Goal: Task Accomplishment & Management: Use online tool/utility

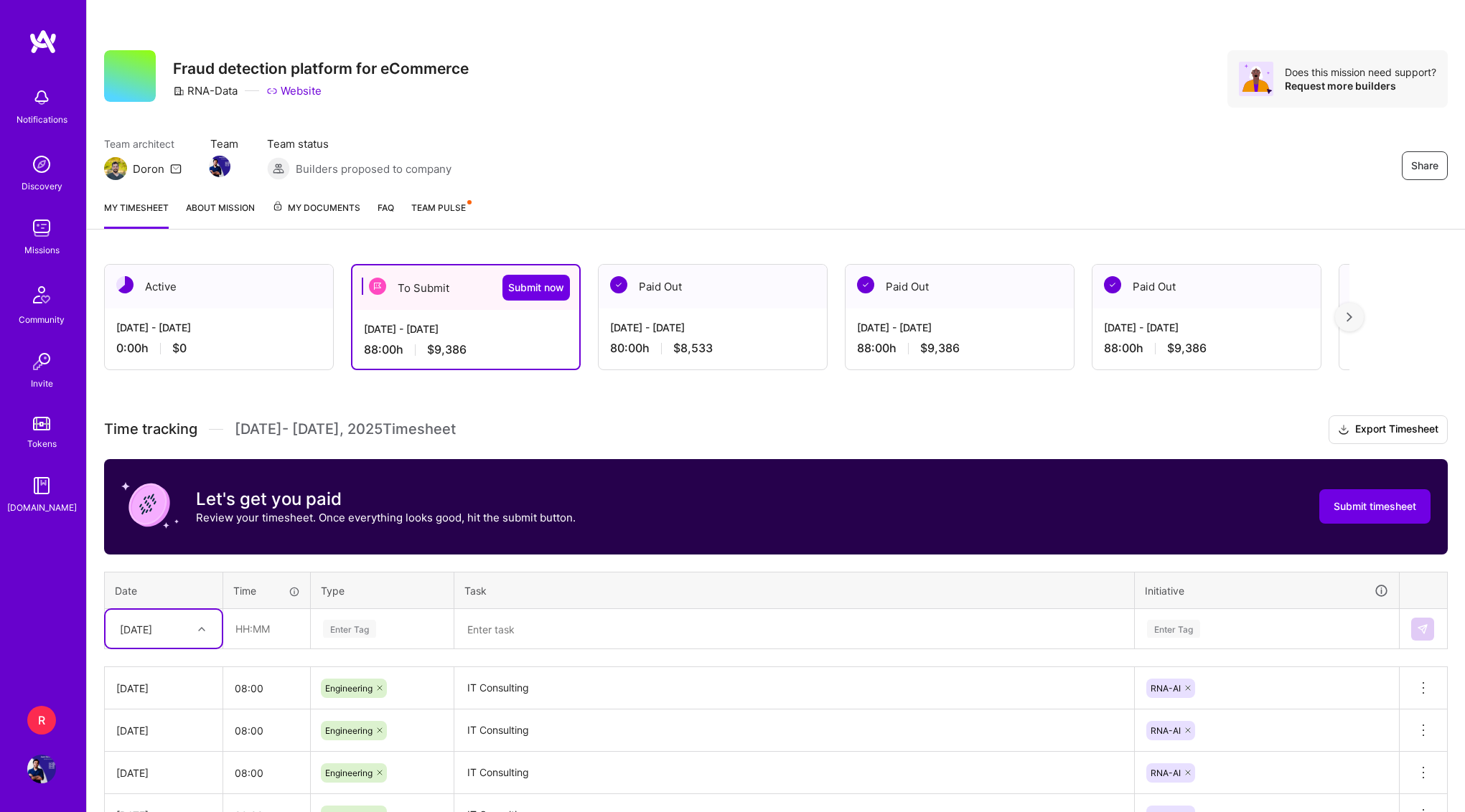
scroll to position [374, 0]
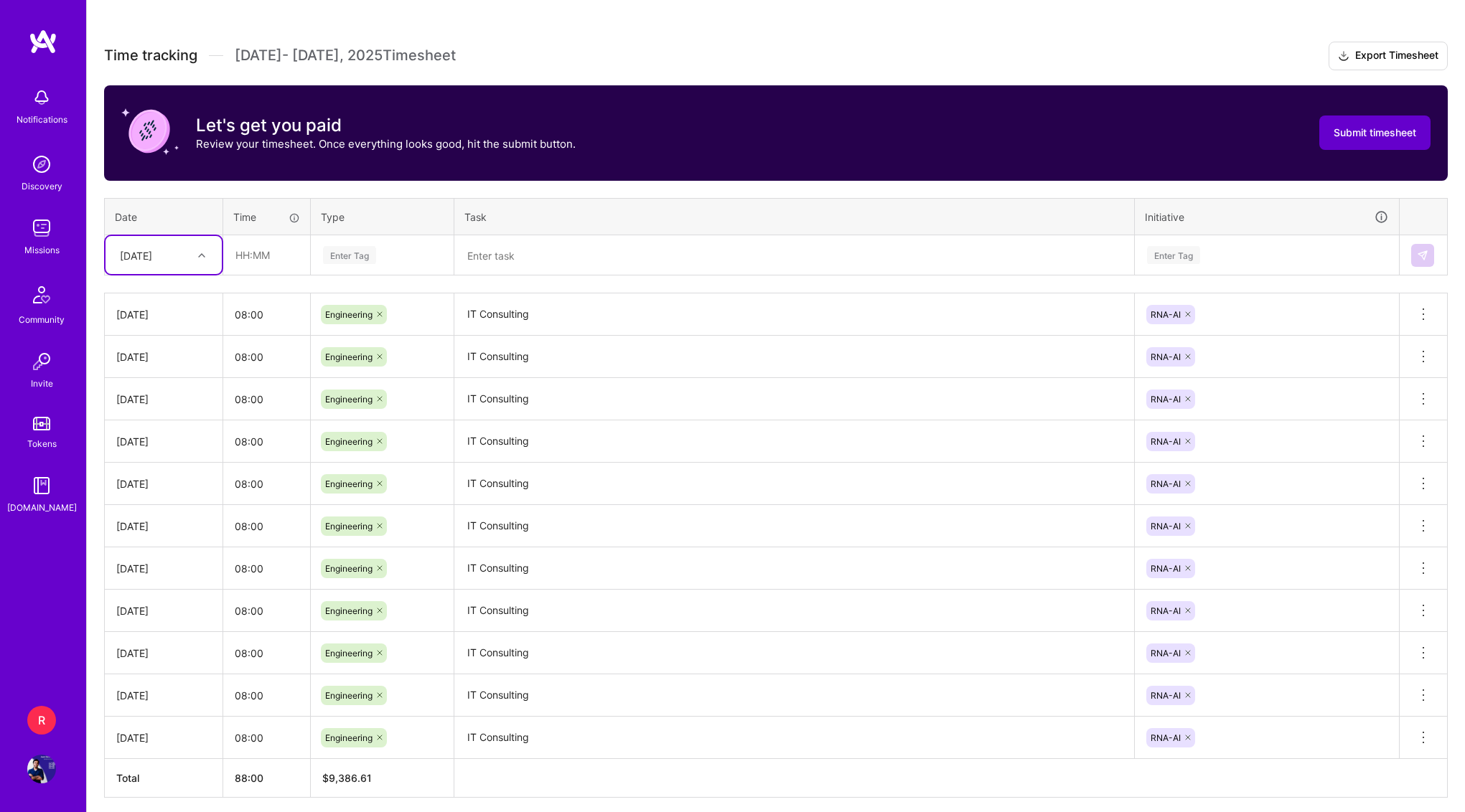
click at [1385, 135] on span "Submit timesheet" at bounding box center [1375, 132] width 82 height 14
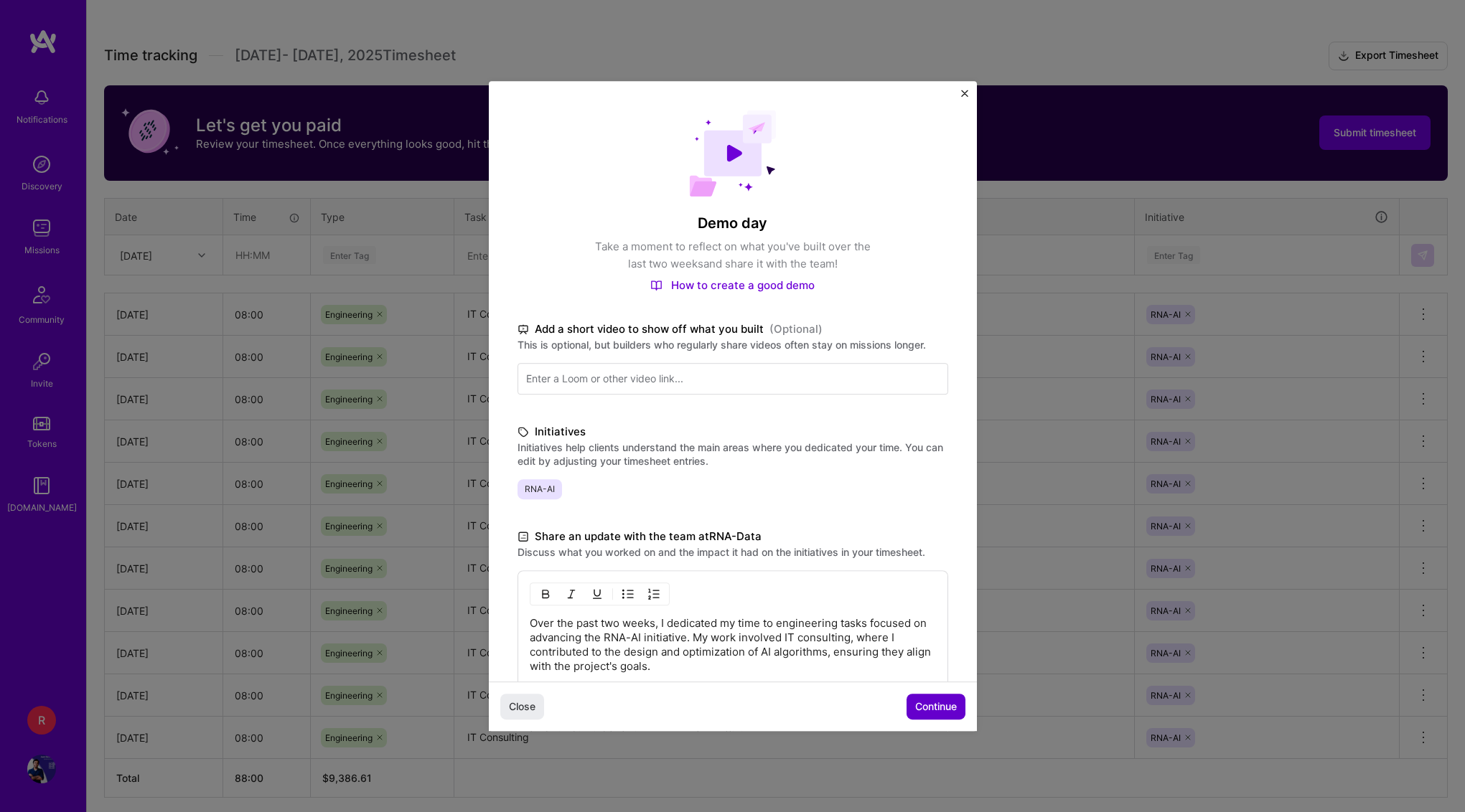
click at [926, 709] on span "Continue" at bounding box center [936, 706] width 42 height 14
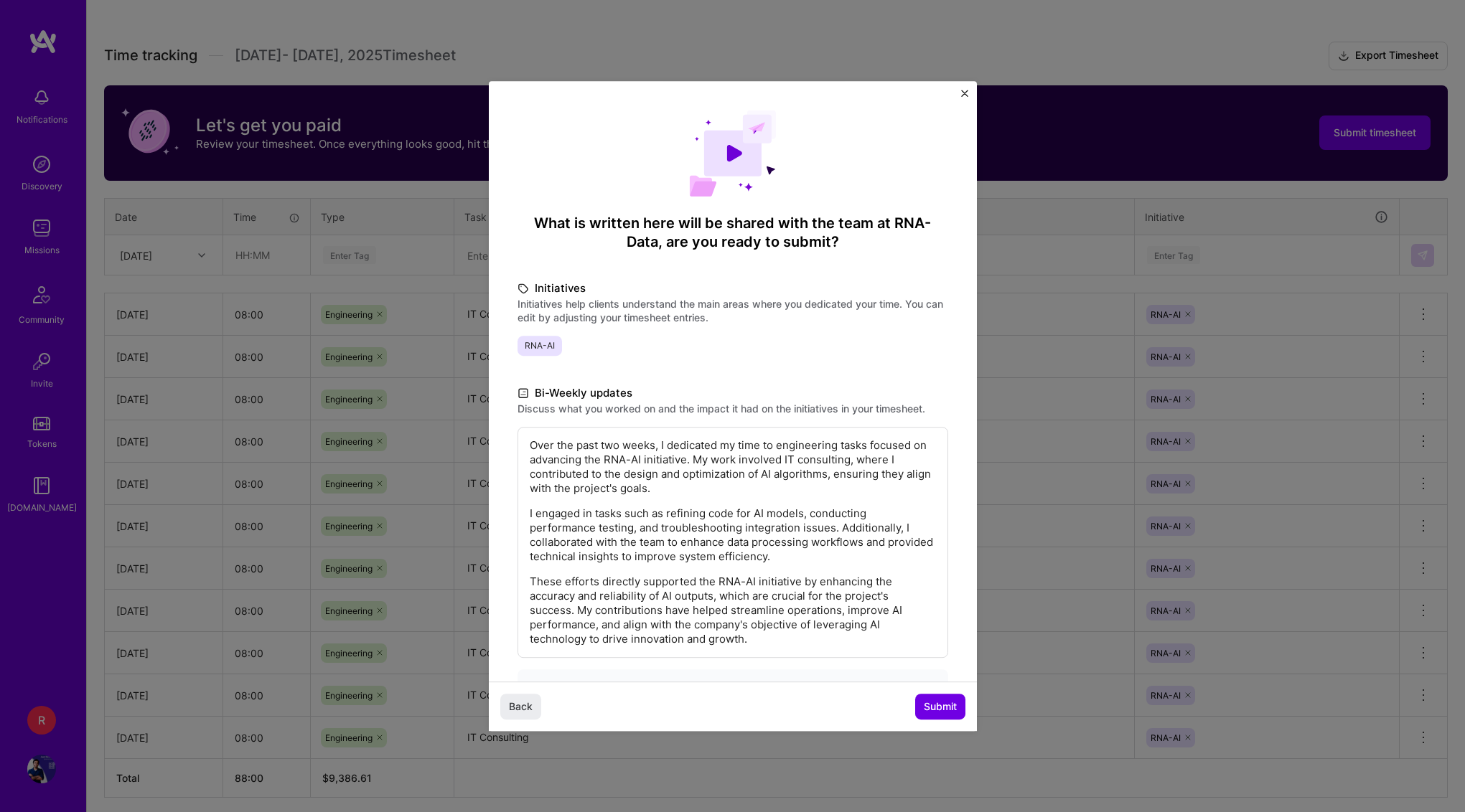
drag, startPoint x: 927, startPoint y: 703, endPoint x: 838, endPoint y: 522, distance: 201.7
click at [839, 523] on div "What is written here will be shared with the team at RNA-Data , are you ready t…" at bounding box center [733, 408] width 488 height 655
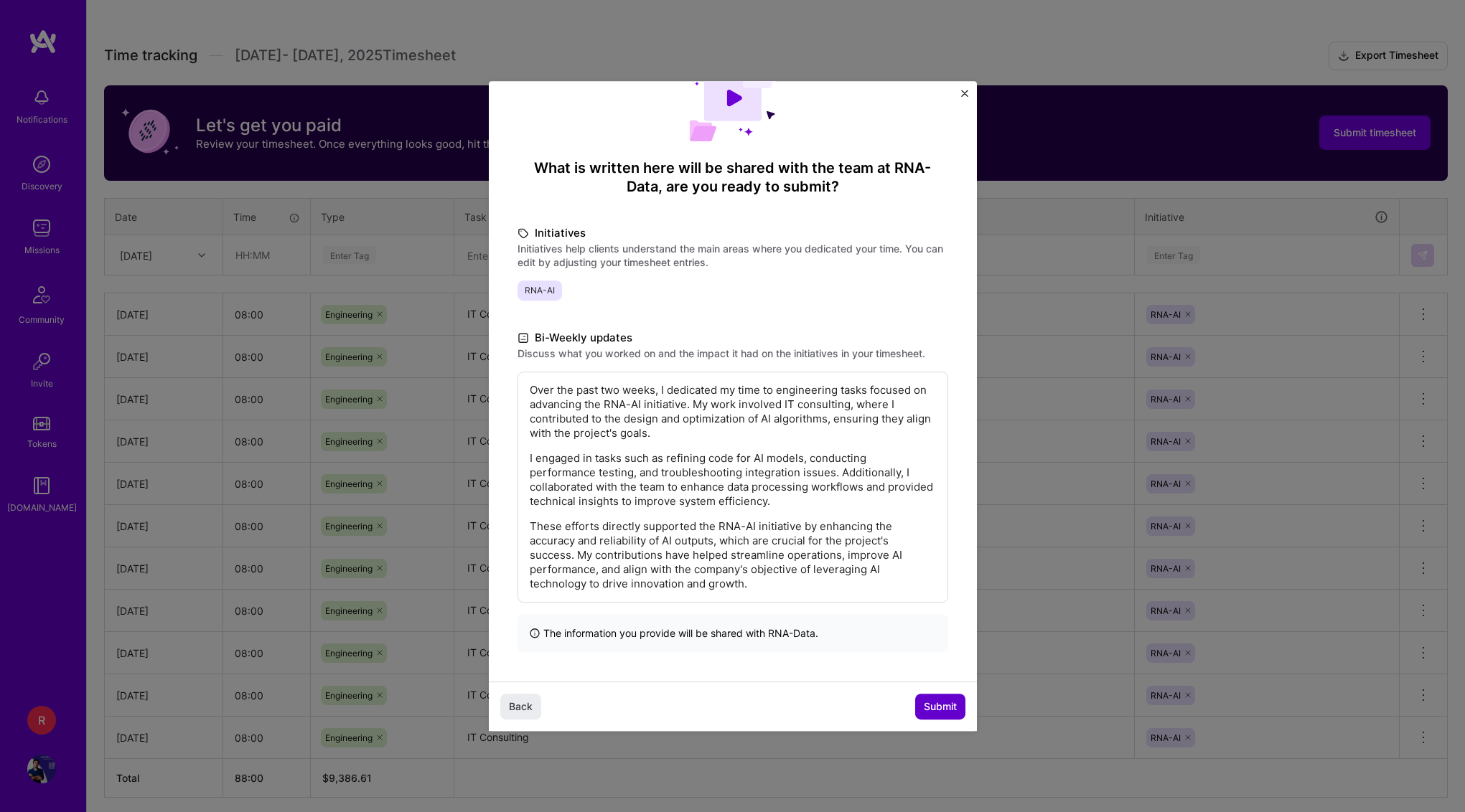
click at [944, 703] on span "Submit" at bounding box center [940, 706] width 33 height 14
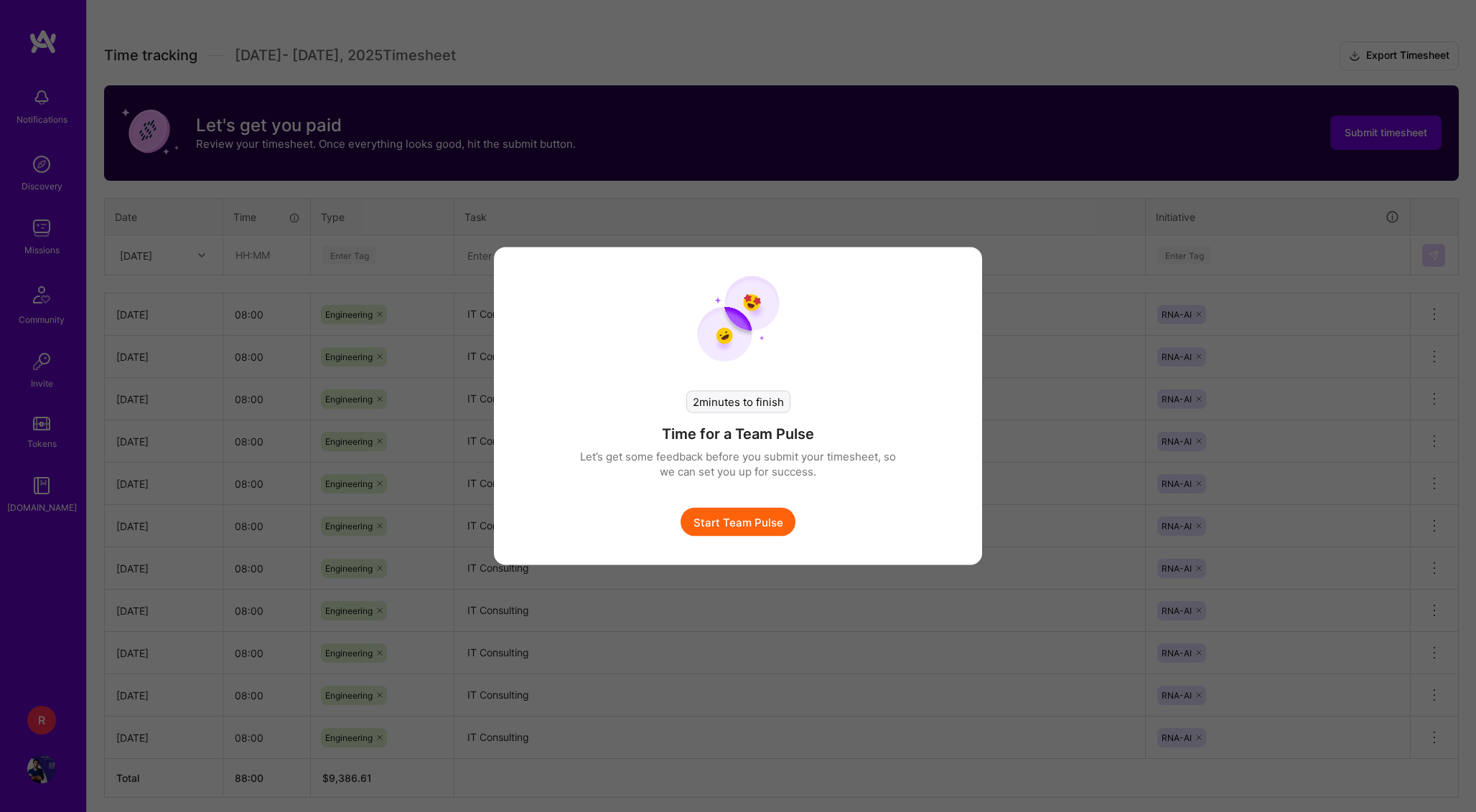
click at [759, 530] on button "Start Team Pulse" at bounding box center [738, 522] width 115 height 29
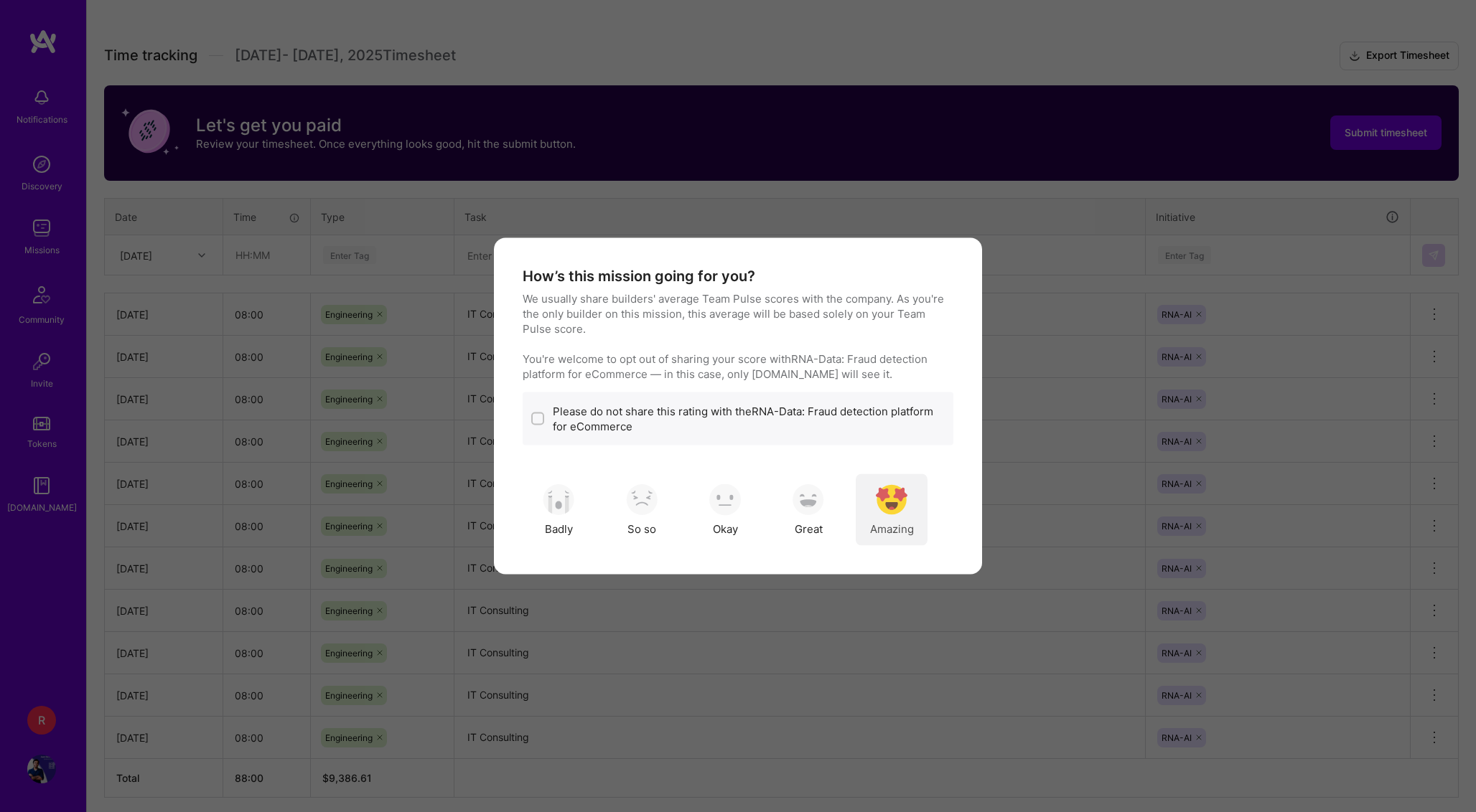
click at [910, 506] on div "Amazing" at bounding box center [891, 509] width 72 height 72
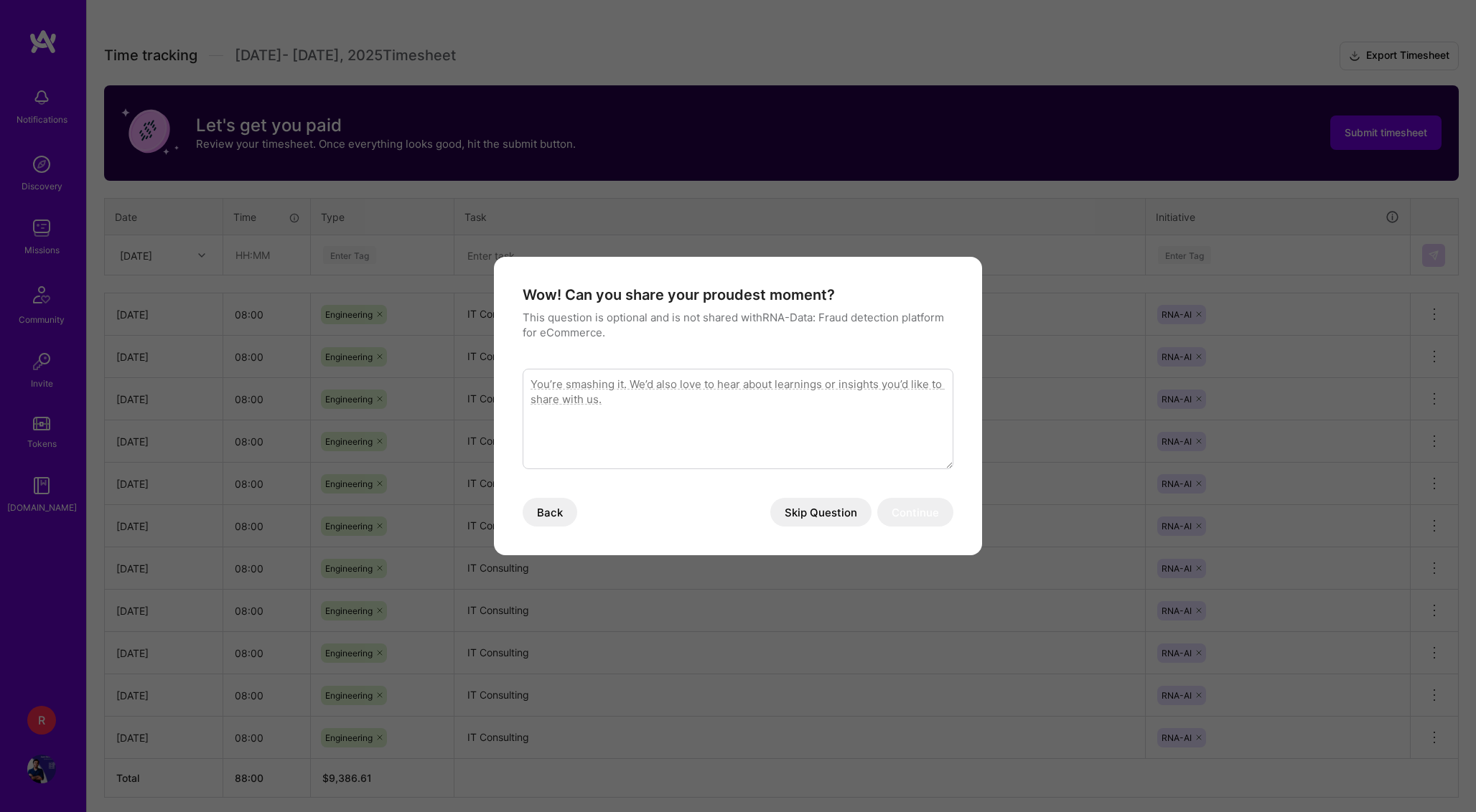
click at [838, 520] on button "Skip Question" at bounding box center [821, 512] width 101 height 29
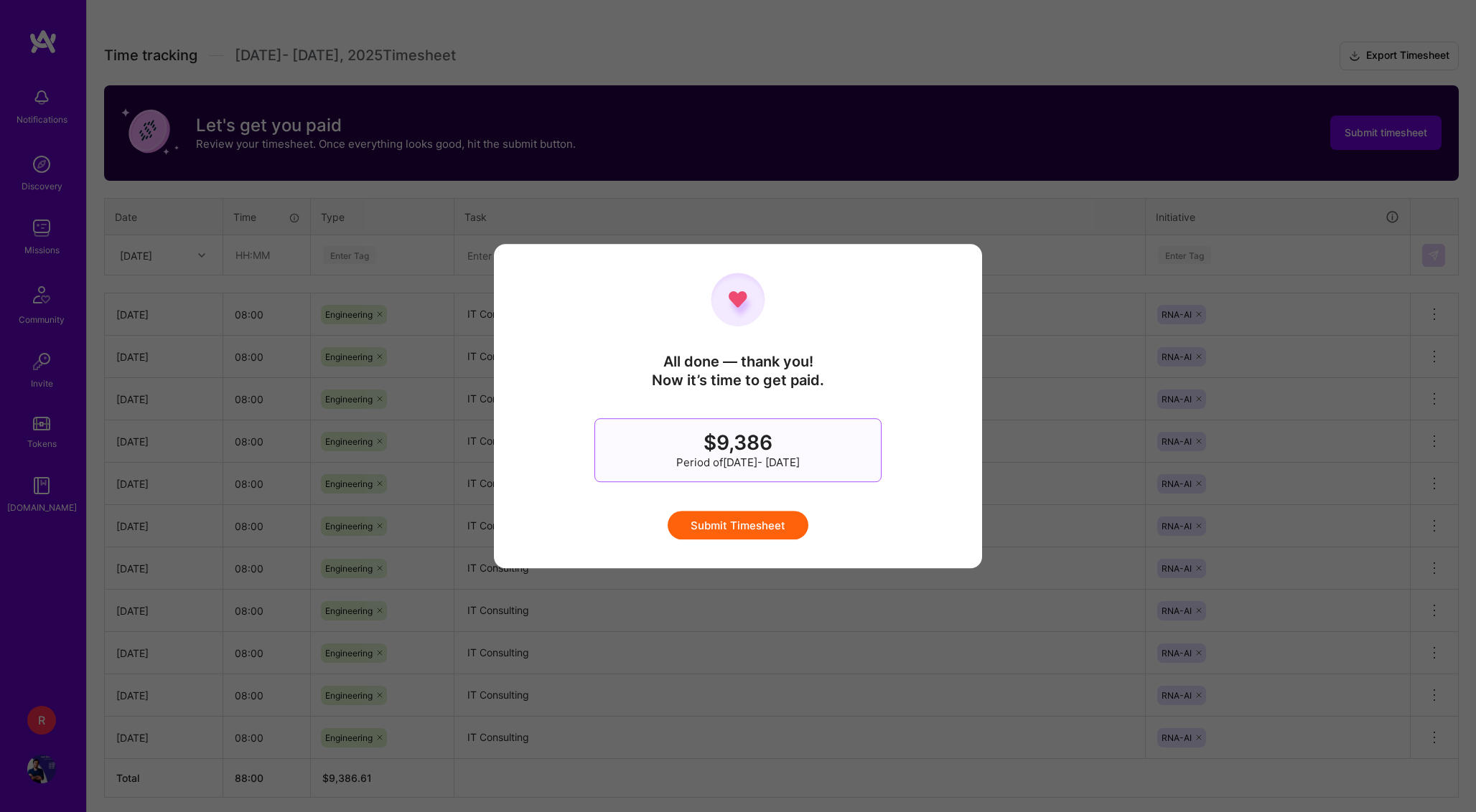
click at [771, 531] on button "Submit Timesheet" at bounding box center [738, 525] width 140 height 29
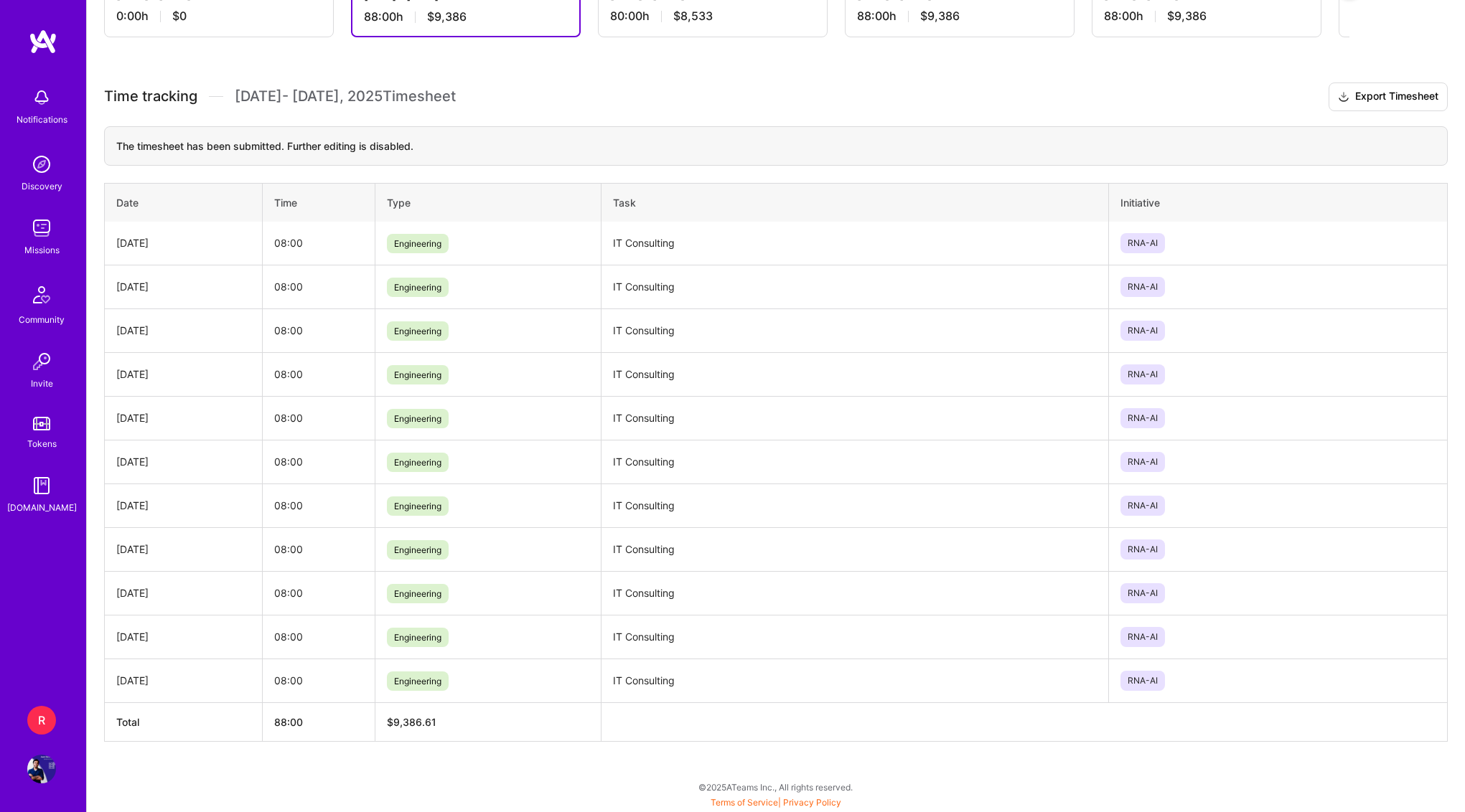
scroll to position [0, 0]
